Goal: Information Seeking & Learning: Find contact information

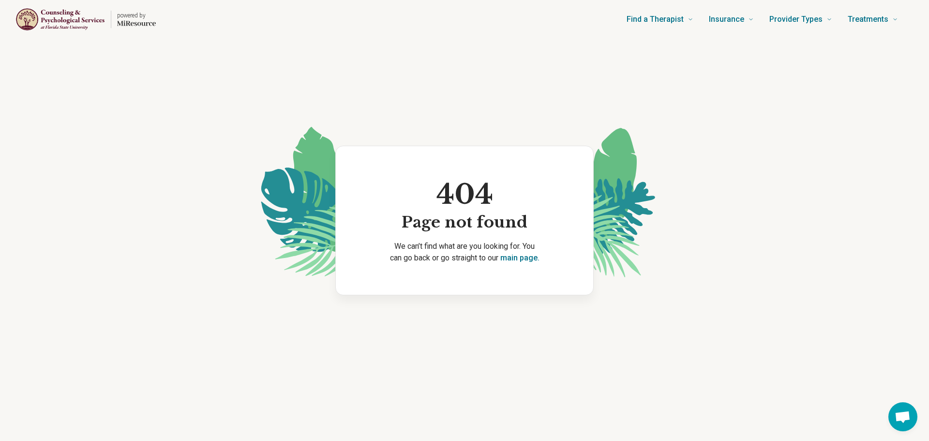
click at [86, 21] on img "Home page" at bounding box center [60, 20] width 90 height 24
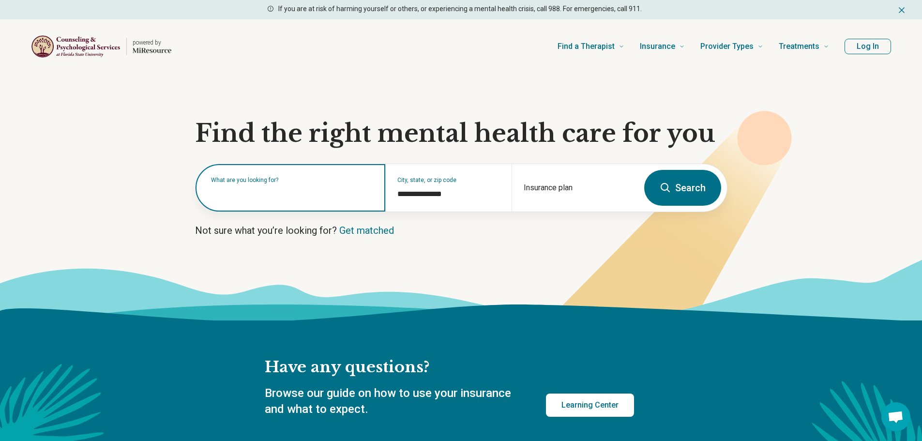
click at [276, 197] on input "text" at bounding box center [292, 193] width 163 height 12
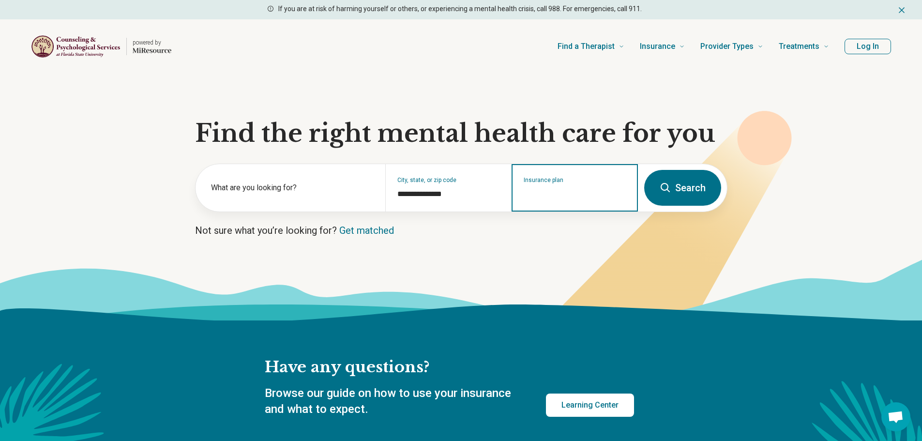
click at [593, 193] on input "Insurance plan" at bounding box center [575, 194] width 103 height 12
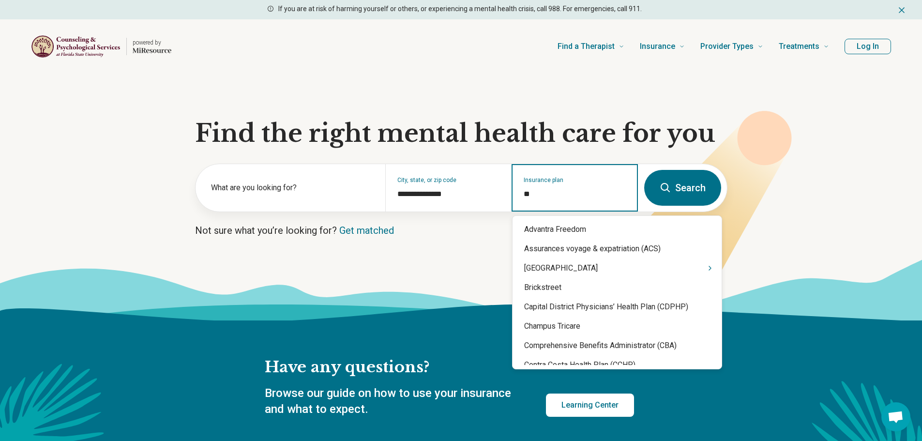
type input "***"
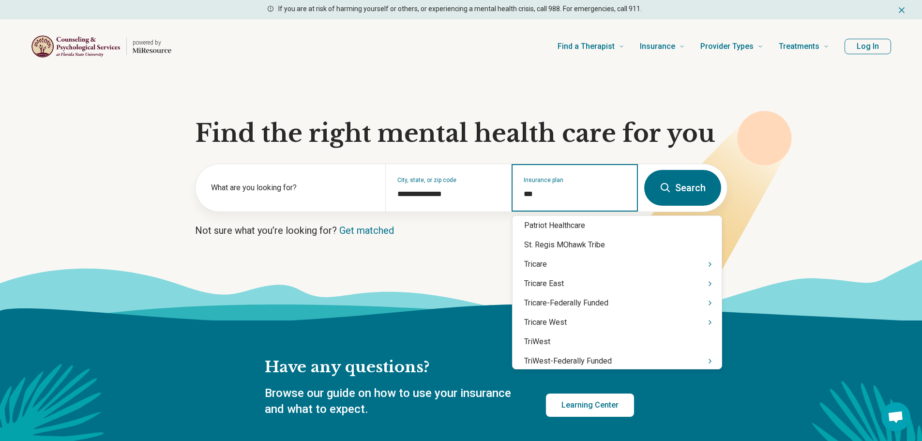
scroll to position [145, 0]
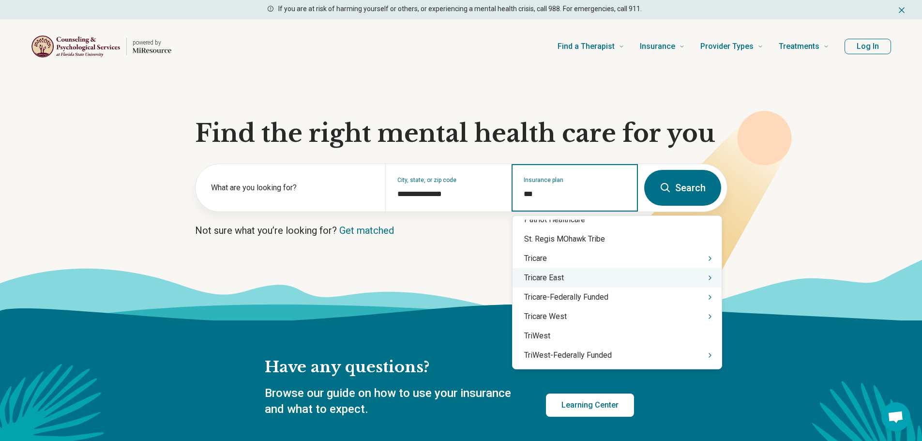
click at [713, 277] on icon "Suggestions" at bounding box center [710, 278] width 8 height 8
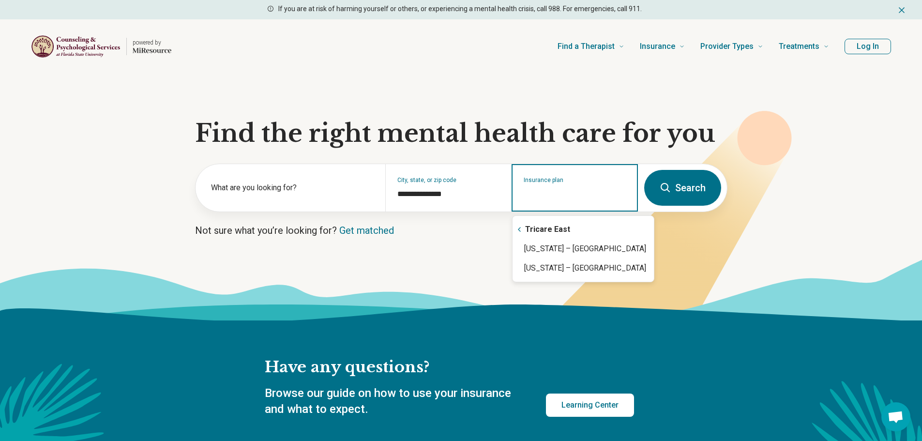
scroll to position [0, 0]
click at [520, 226] on icon "Suggestions" at bounding box center [519, 230] width 8 height 8
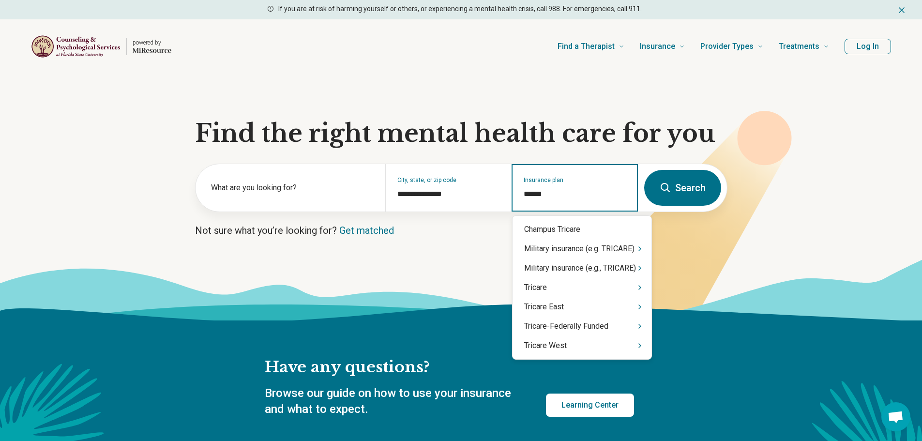
type input "*******"
click at [585, 322] on div "Tricare-Federally Funded" at bounding box center [581, 325] width 139 height 19
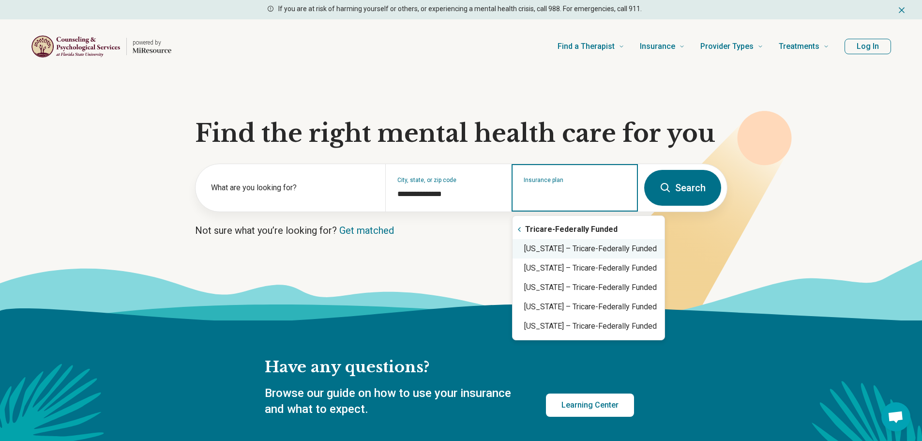
click at [594, 246] on div "[US_STATE] – Tricare-Federally Funded" at bounding box center [588, 248] width 152 height 19
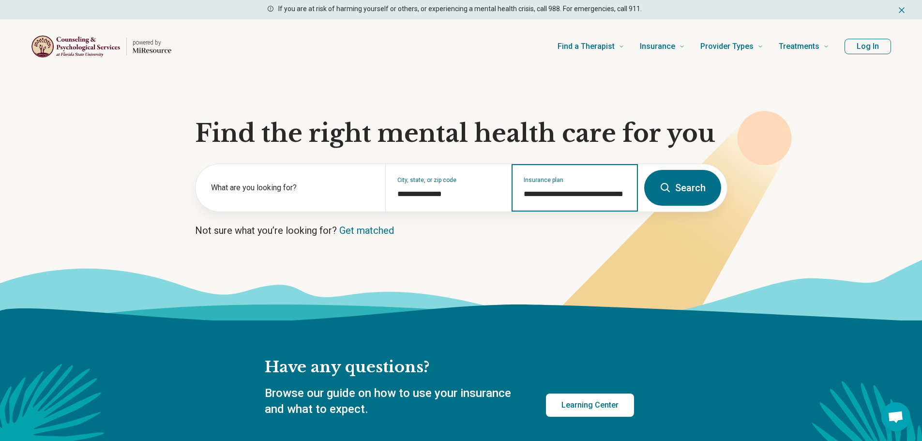
type input "**********"
click at [688, 180] on button "Search" at bounding box center [682, 188] width 77 height 36
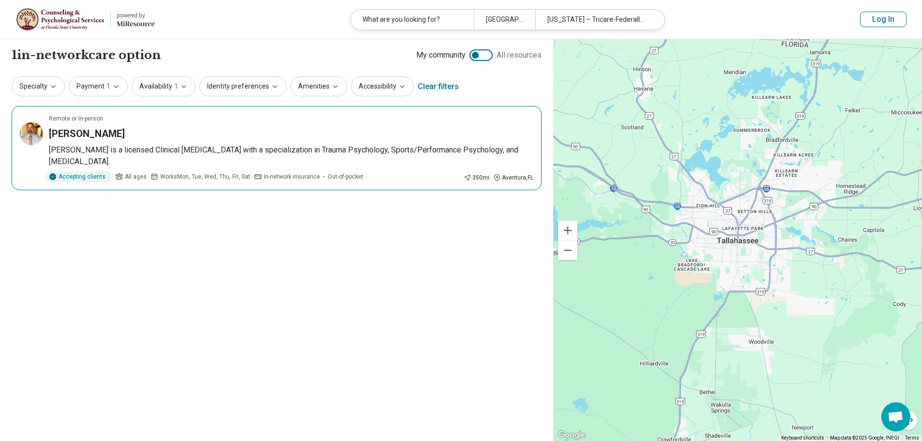
click at [213, 147] on p "[PERSON_NAME] is a licensed Clinical [MEDICAL_DATA] with a specialization in Tr…" at bounding box center [291, 155] width 484 height 23
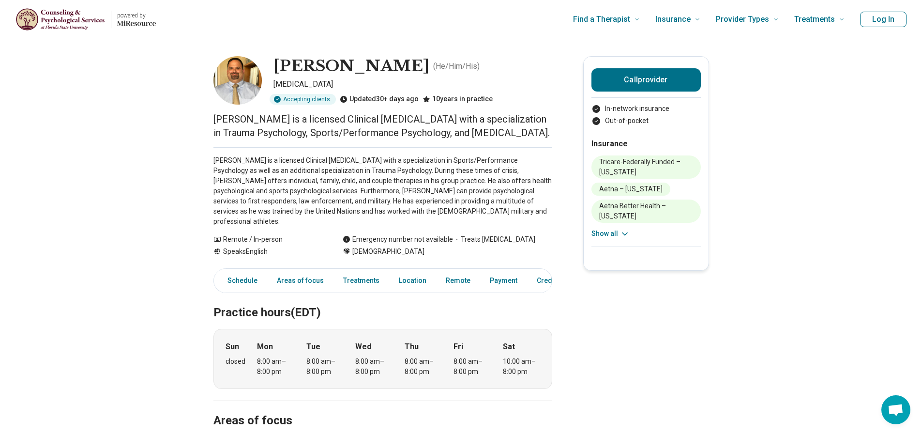
click at [304, 58] on h1 "[PERSON_NAME]" at bounding box center [351, 66] width 156 height 20
click at [305, 58] on h1 "[PERSON_NAME]" at bounding box center [351, 66] width 156 height 20
copy h1 "[PERSON_NAME]"
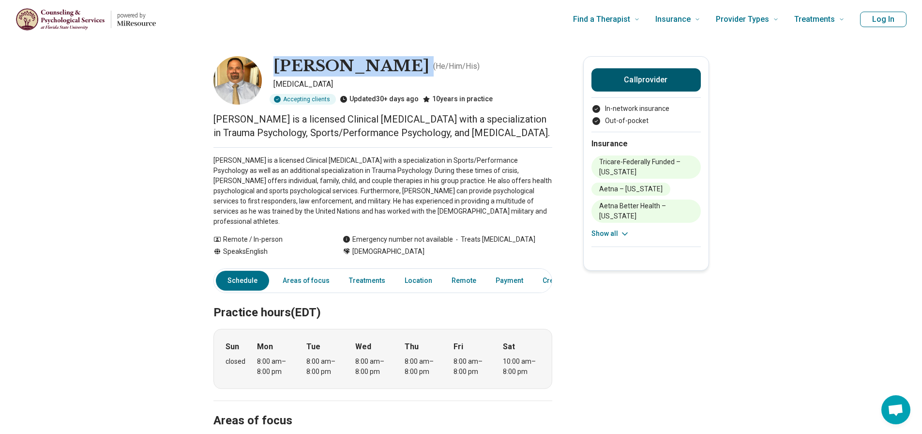
click at [660, 84] on button "Call provider" at bounding box center [645, 79] width 109 height 23
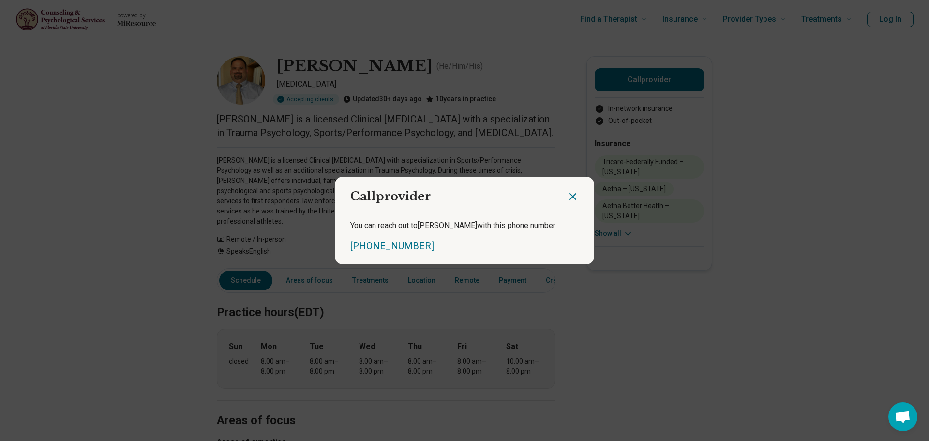
drag, startPoint x: 566, startPoint y: 192, endPoint x: 555, endPoint y: 206, distance: 17.8
click at [567, 192] on icon "Close dialog" at bounding box center [573, 197] width 12 height 12
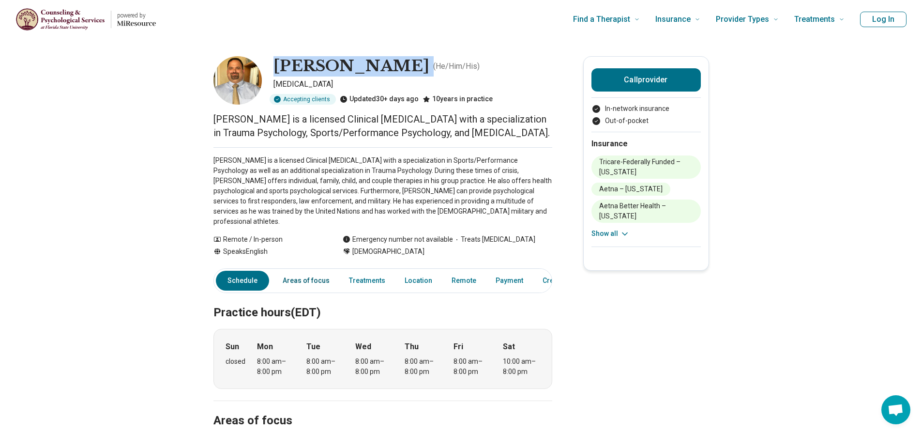
click at [318, 271] on link "Areas of focus" at bounding box center [306, 281] width 59 height 20
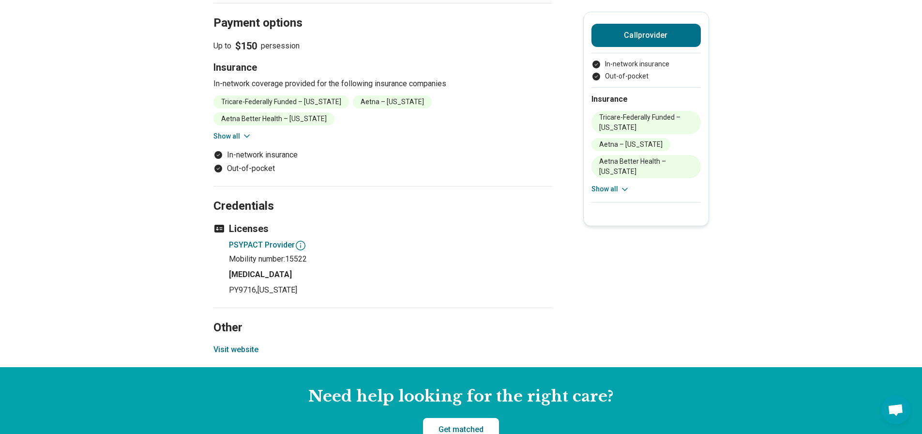
scroll to position [863, 0]
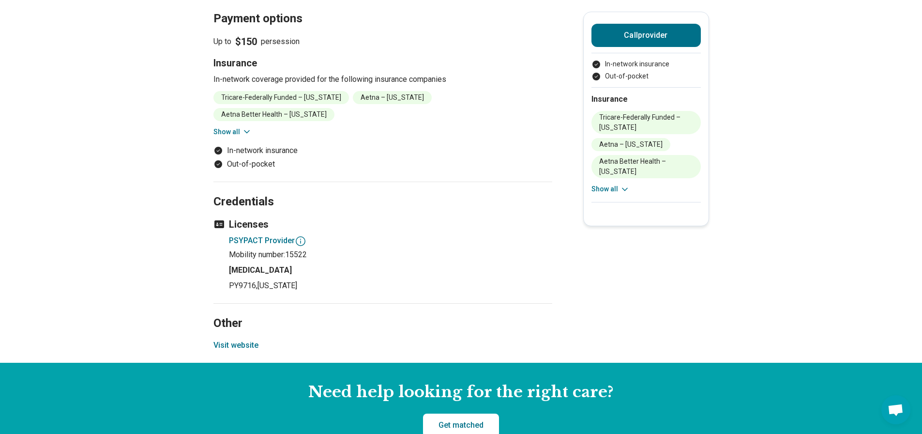
click at [243, 339] on button "Visit website" at bounding box center [235, 345] width 45 height 12
